Goal: Task Accomplishment & Management: Use online tool/utility

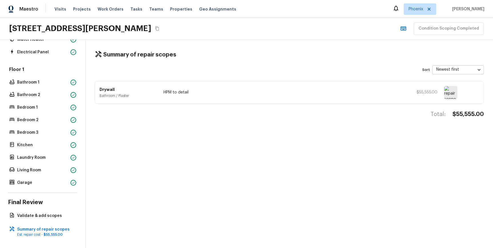
scroll to position [88, 0]
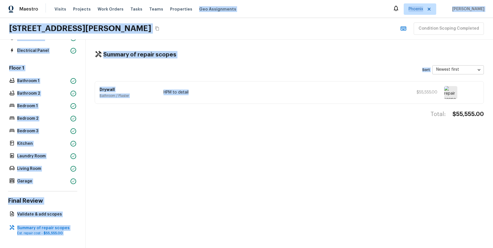
drag, startPoint x: 243, startPoint y: -6, endPoint x: 240, endPoint y: -14, distance: 8.3
click at [240, 0] on html "Maestro Visits Projects Work Orders Tasks Teams Properties Geo Assignments Phoe…" at bounding box center [246, 124] width 493 height 248
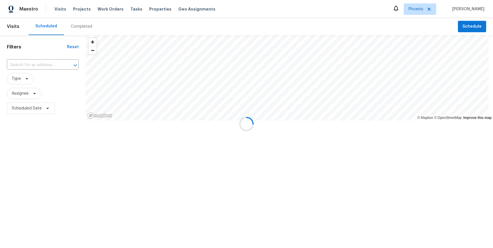
click at [475, 24] on div at bounding box center [246, 124] width 493 height 248
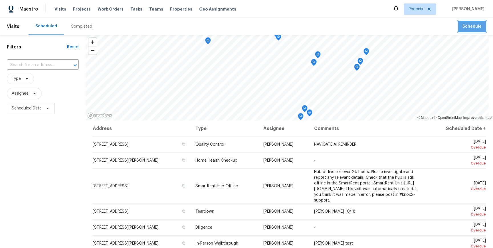
click at [472, 25] on span "Schedule" at bounding box center [472, 26] width 19 height 7
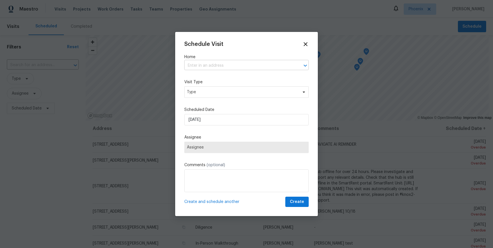
click at [237, 68] on input "text" at bounding box center [238, 65] width 108 height 9
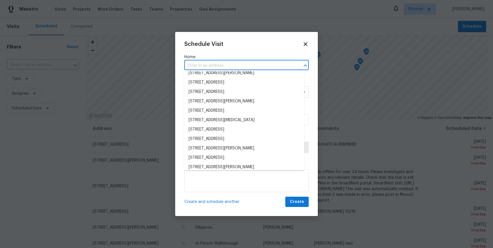
scroll to position [847, 0]
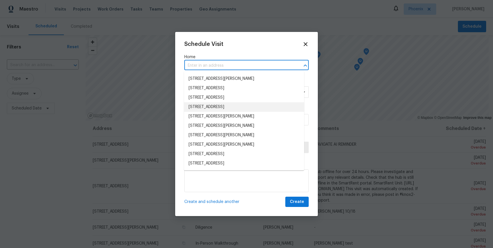
click at [239, 108] on li "534 E Poncho Ln, San Tan Valley, AZ 85143" at bounding box center [244, 106] width 120 height 9
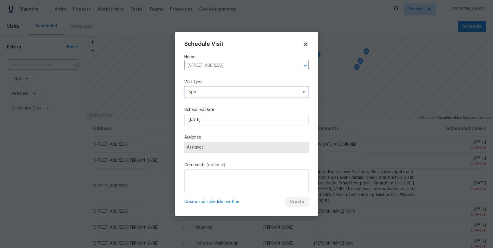
click at [250, 90] on span "Type" at bounding box center [242, 92] width 111 height 6
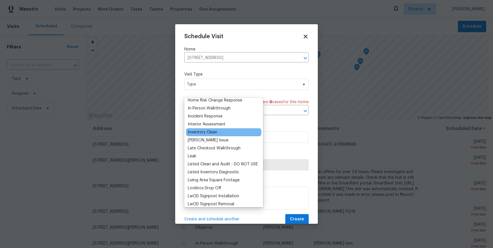
scroll to position [204, 0]
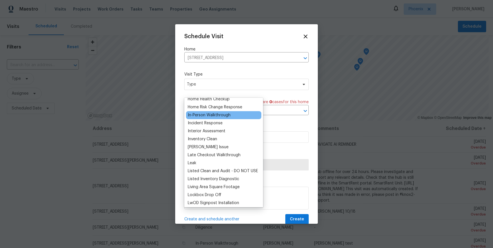
click at [220, 118] on div "In-Person Walkthrough" at bounding box center [223, 115] width 75 height 8
click at [207, 115] on div "In-Person Walkthrough" at bounding box center [209, 115] width 43 height 6
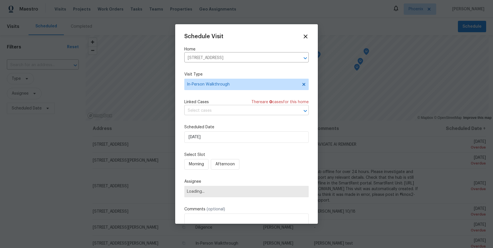
click at [217, 113] on input "text" at bounding box center [238, 110] width 108 height 9
click at [228, 96] on div "Schedule Visit Home 534 E Poncho Ln, San Tan Valley, AZ 85143 ​ Visit Type In-P…" at bounding box center [246, 142] width 124 height 218
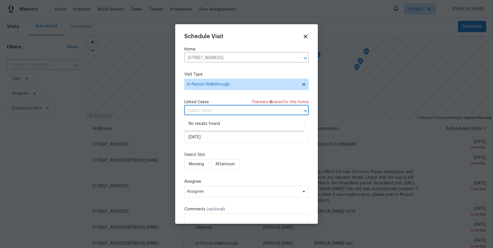
click at [243, 113] on input "text" at bounding box center [238, 110] width 108 height 9
click at [233, 101] on div "Linked Cases There are 0 case s for this home" at bounding box center [246, 102] width 124 height 6
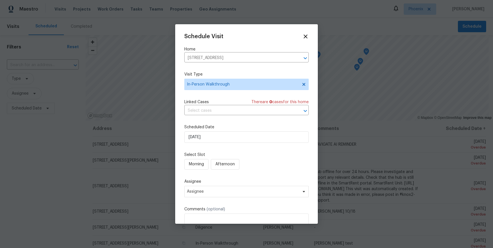
scroll to position [37, 0]
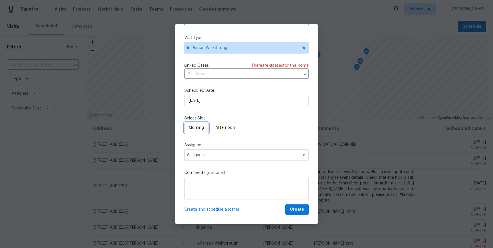
click at [195, 127] on span "Morning" at bounding box center [196, 127] width 15 height 7
click at [216, 155] on span "Assignee" at bounding box center [243, 155] width 112 height 5
type input "marek"
click at [207, 191] on div "marek Marek Huckmann" at bounding box center [217, 178] width 67 height 27
click at [208, 189] on div "[PERSON_NAME]" at bounding box center [217, 186] width 63 height 8
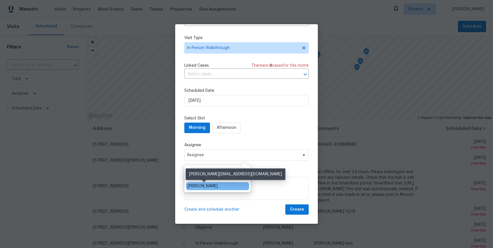
click at [212, 189] on div "[PERSON_NAME]" at bounding box center [203, 187] width 30 height 6
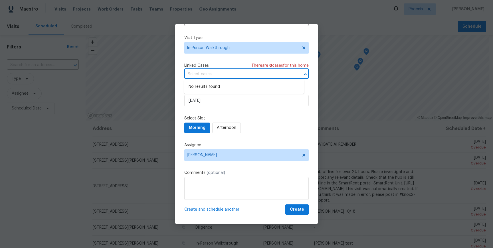
click at [287, 73] on input "text" at bounding box center [238, 74] width 108 height 9
click at [304, 74] on icon "Close" at bounding box center [305, 74] width 3 height 2
click at [304, 74] on icon "Open" at bounding box center [305, 74] width 3 height 2
click at [267, 73] on input "text" at bounding box center [238, 74] width 108 height 9
click at [262, 119] on label "Select Slot" at bounding box center [246, 119] width 124 height 6
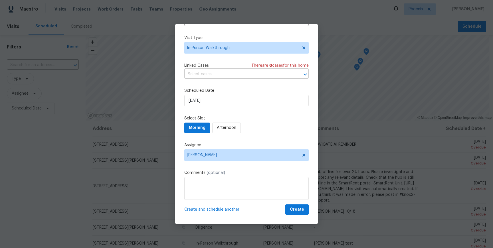
click at [240, 73] on input "text" at bounding box center [238, 74] width 108 height 9
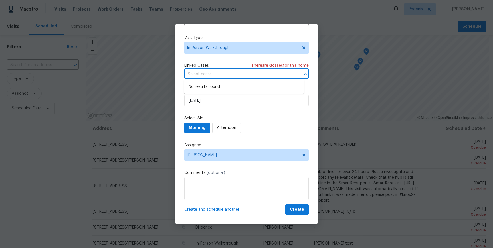
click at [264, 130] on div "Morning Afternoon" at bounding box center [246, 128] width 124 height 11
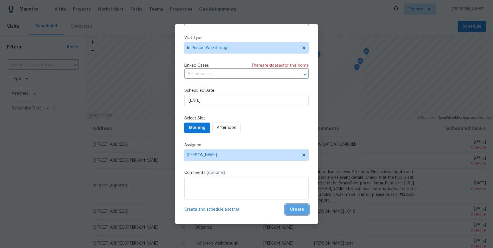
click at [293, 214] on button "Create" at bounding box center [296, 210] width 23 height 11
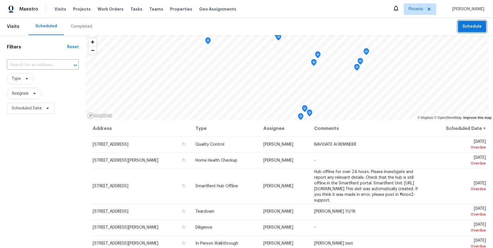
click at [463, 23] on span "Schedule" at bounding box center [472, 26] width 19 height 7
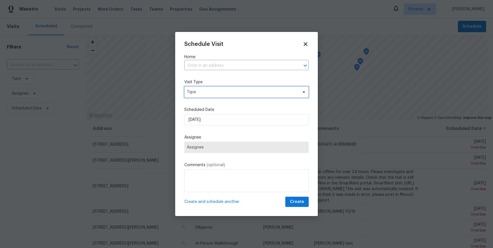
click at [235, 95] on span "Type" at bounding box center [242, 92] width 111 height 6
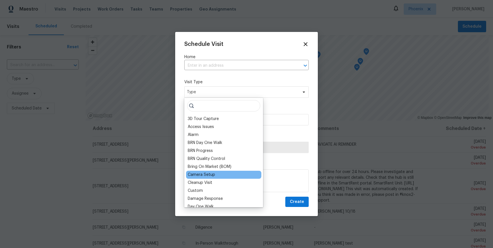
scroll to position [67, 0]
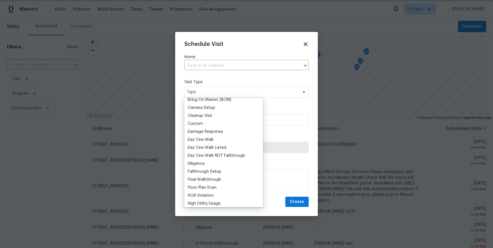
click at [221, 61] on div "Home ​" at bounding box center [246, 62] width 124 height 16
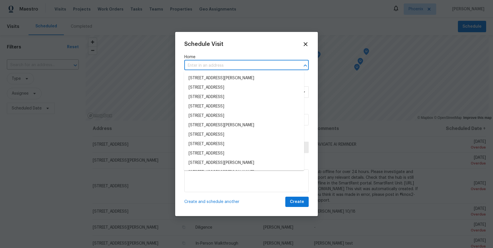
click at [222, 62] on input "text" at bounding box center [238, 65] width 108 height 9
click at [222, 131] on li "22510 E Via Del Oro, Queen Creek, AZ 85142" at bounding box center [244, 135] width 120 height 9
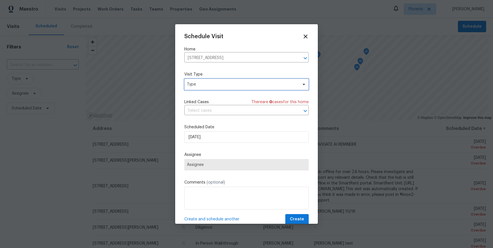
click at [222, 88] on span "Type" at bounding box center [246, 84] width 124 height 11
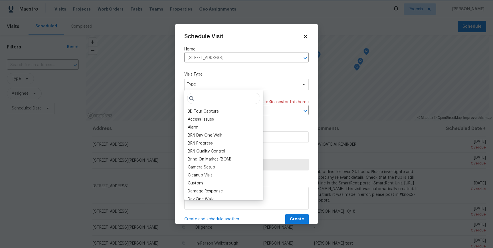
click at [282, 105] on span "There are 0 case s for this home" at bounding box center [279, 102] width 57 height 6
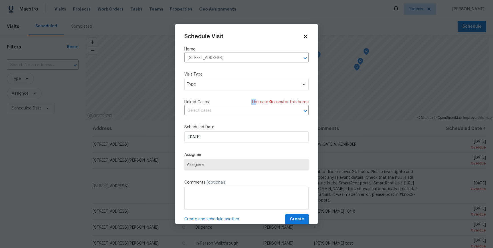
drag, startPoint x: 250, startPoint y: 103, endPoint x: 305, endPoint y: 98, distance: 54.8
click at [305, 98] on div "Schedule Visit Home 22510 E Via Del Oro, Queen Creek, AZ 85142 ​ Visit Type Typ…" at bounding box center [246, 124] width 143 height 200
click at [305, 101] on div "Schedule Visit Home 22510 E Via Del Oro, Queen Creek, AZ 85142 ​ Visit Type Typ…" at bounding box center [246, 124] width 143 height 200
click at [248, 82] on span "Type" at bounding box center [242, 85] width 111 height 6
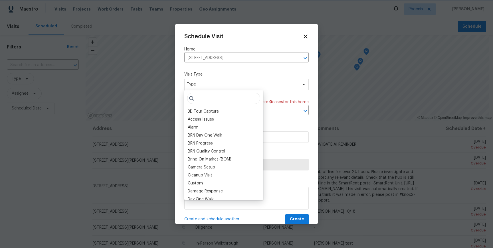
click at [288, 73] on label "Visit Type" at bounding box center [246, 75] width 124 height 6
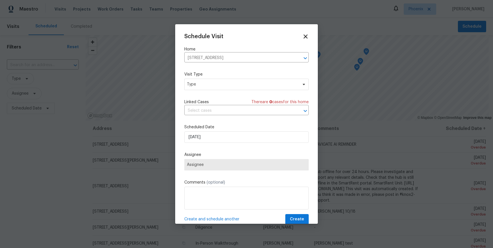
click at [304, 37] on icon at bounding box center [306, 37] width 4 height 4
